Goal: Task Accomplishment & Management: Complete application form

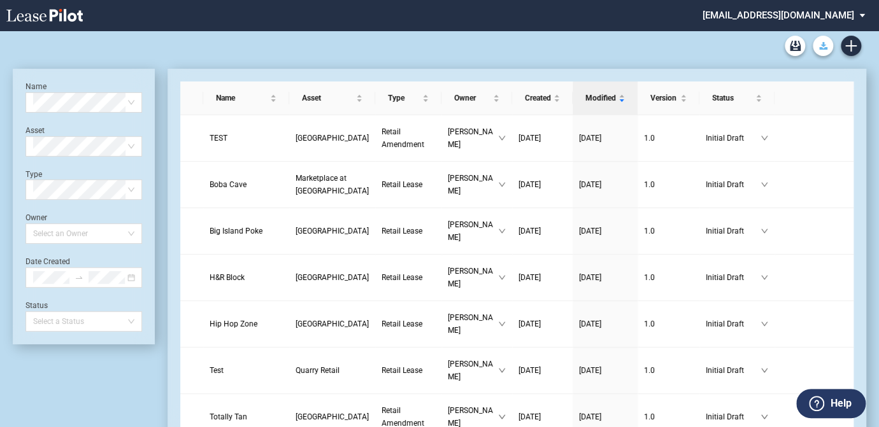
click at [821, 44] on icon "Download Blank Form" at bounding box center [823, 46] width 8 height 8
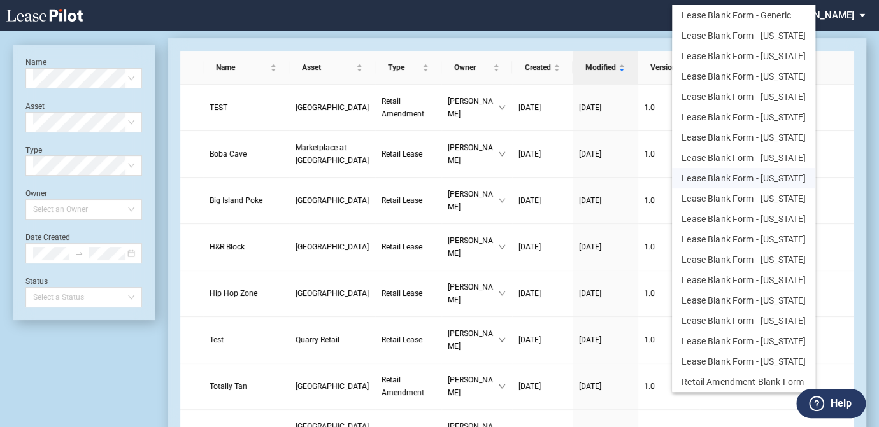
click at [759, 178] on button "Lease Blank Form - [US_STATE]" at bounding box center [743, 178] width 143 height 20
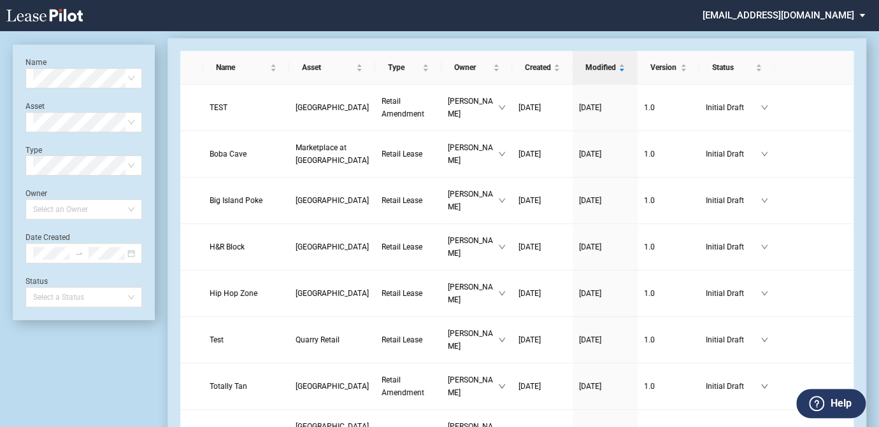
click at [858, 13] on md-select "[EMAIL_ADDRESS][DOMAIN_NAME] Change Password 2-Factor Authentication Sign Out" at bounding box center [788, 14] width 174 height 29
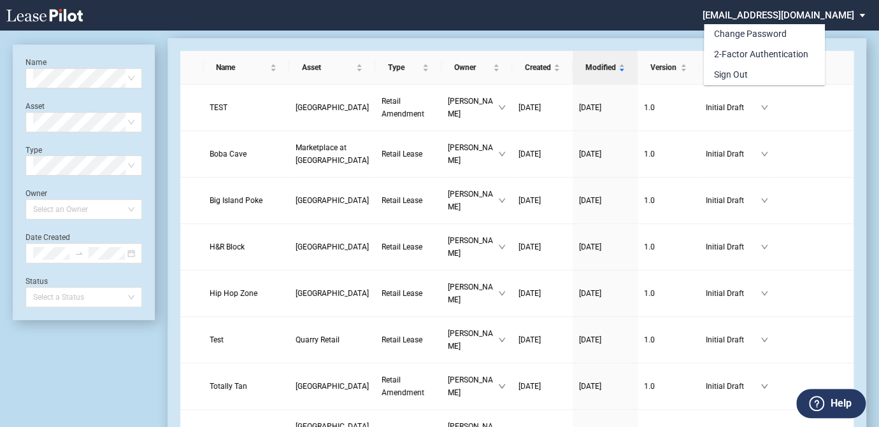
click at [801, 112] on md-backdrop at bounding box center [439, 229] width 879 height 458
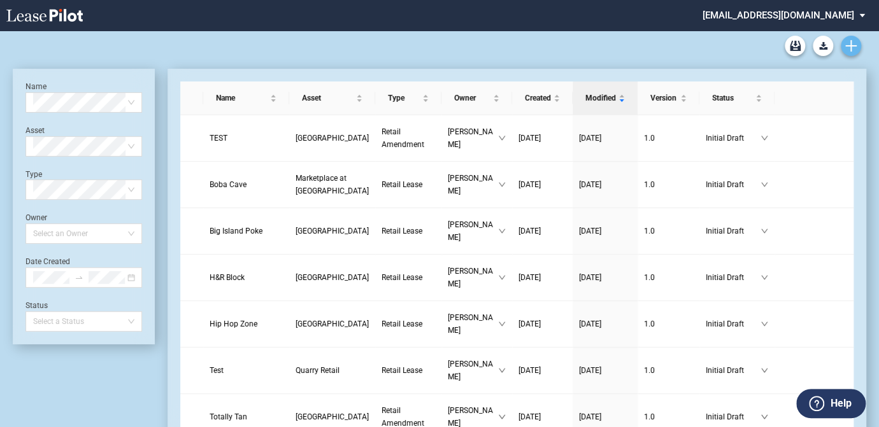
click at [851, 43] on icon "Create new document" at bounding box center [850, 45] width 11 height 11
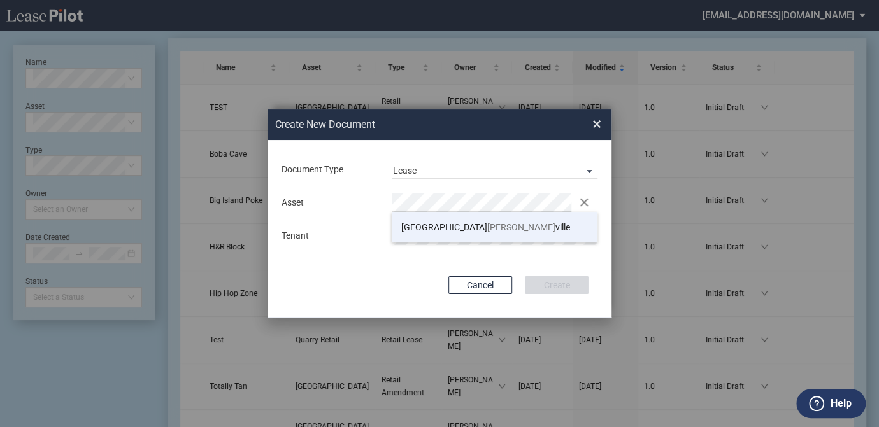
click at [433, 231] on span "[GEOGRAPHIC_DATA] [PERSON_NAME][GEOGRAPHIC_DATA]" at bounding box center [485, 227] width 169 height 10
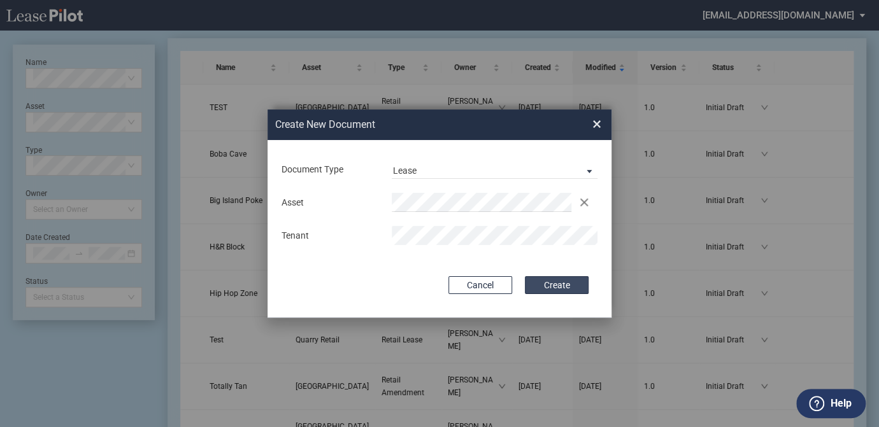
click at [538, 286] on button "Create" at bounding box center [557, 285] width 64 height 18
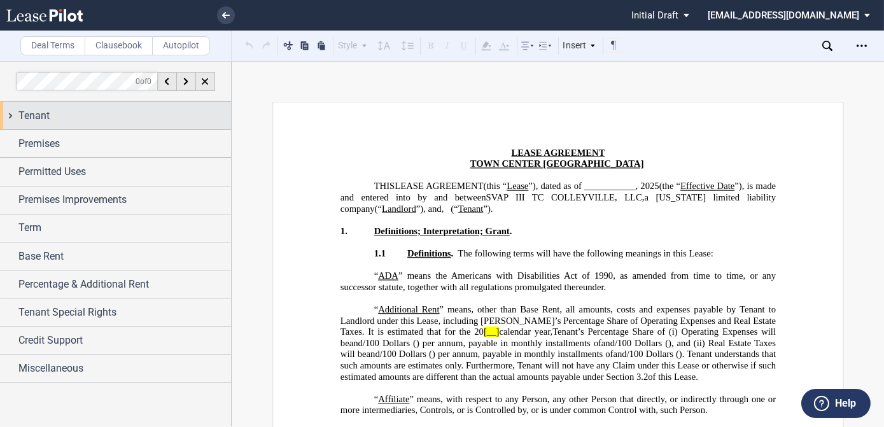
click at [50, 110] on div "Tenant" at bounding box center [124, 115] width 213 height 15
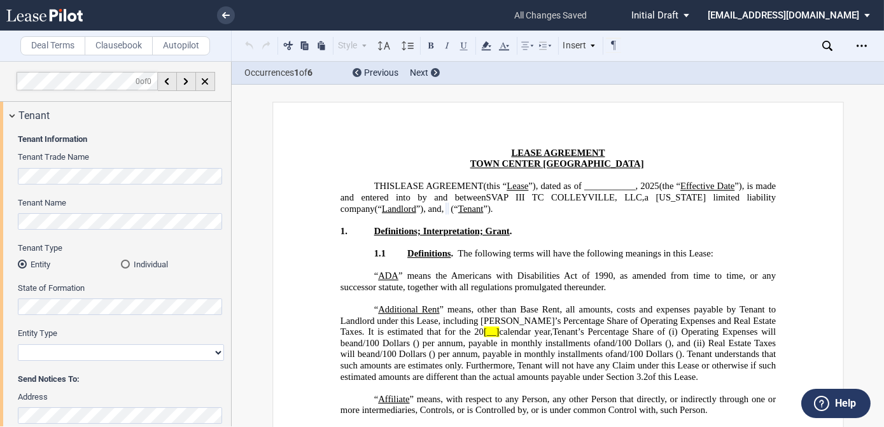
select select "limited liability company"
